Goal: Transaction & Acquisition: Purchase product/service

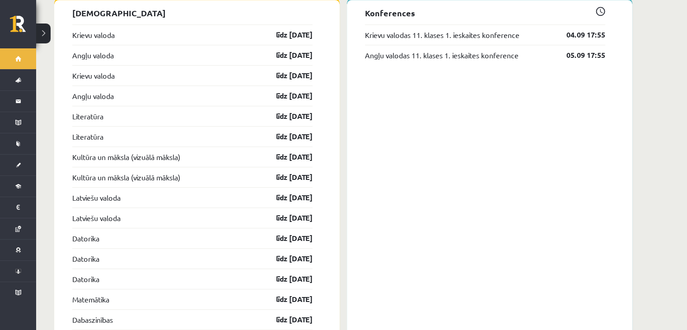
scroll to position [719, 0]
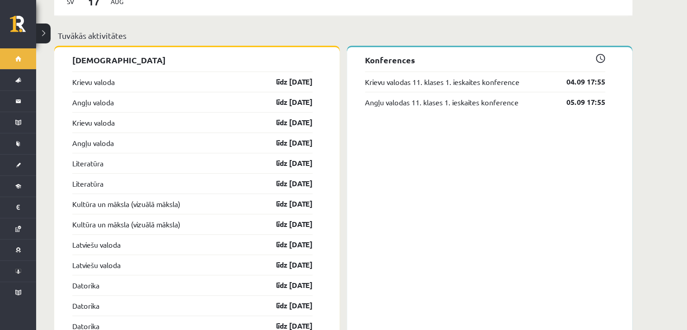
drag, startPoint x: 638, startPoint y: 150, endPoint x: 650, endPoint y: 170, distance: 23.5
click at [650, 170] on div "[PERSON_NAME], [PERSON_NAME]! Laipni lūgts savā Rīgas 1. Tālmācības vidusskolas…" at bounding box center [343, 189] width 614 height 1747
drag, startPoint x: 685, startPoint y: 148, endPoint x: 693, endPoint y: 173, distance: 26.6
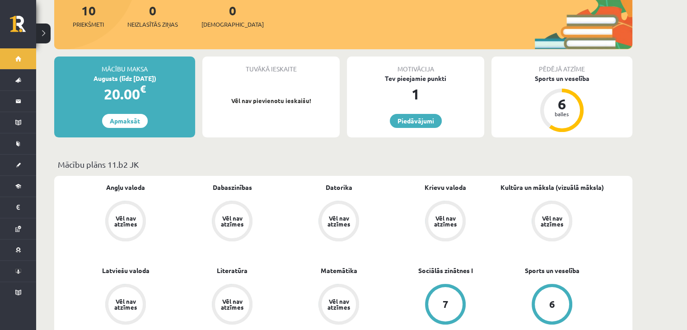
scroll to position [38, 0]
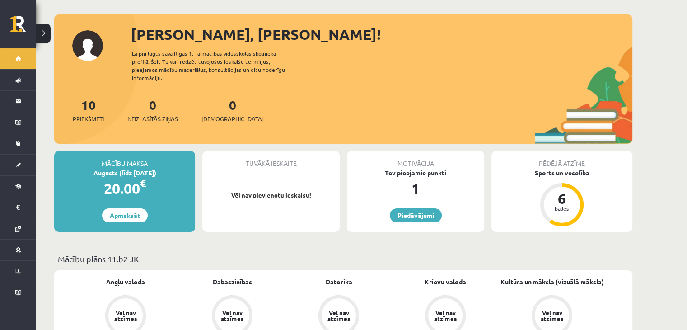
drag, startPoint x: 693, startPoint y: 68, endPoint x: 689, endPoint y: -12, distance: 80.5
click at [686, 0] on html "0 Dāvanas 1 mP 0 xp [PERSON_NAME] Sākums Aktuāli Kā mācīties eSKOLĀ Kontakti No…" at bounding box center [343, 127] width 687 height 330
click at [160, 177] on div "20.00 €" at bounding box center [124, 188] width 141 height 22
click at [128, 208] on link "Apmaksāt" at bounding box center [125, 215] width 46 height 14
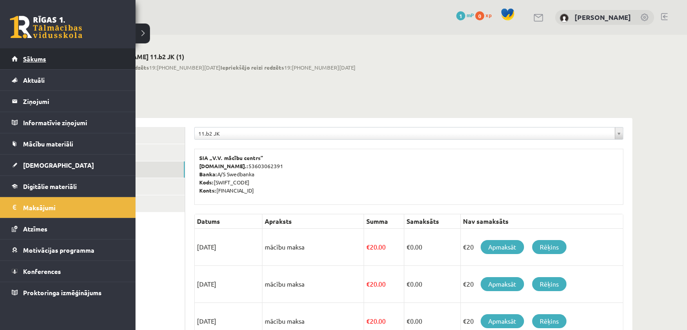
click at [34, 60] on span "Sākums" at bounding box center [34, 59] width 23 height 8
